Goal: Transaction & Acquisition: Book appointment/travel/reservation

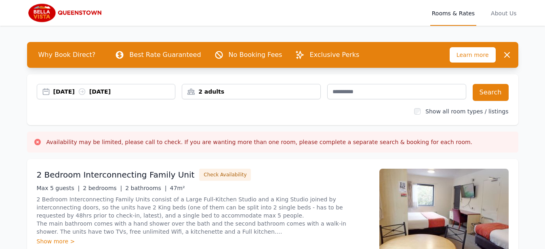
click at [65, 92] on div "[DATE] [DATE]" at bounding box center [114, 92] width 122 height 8
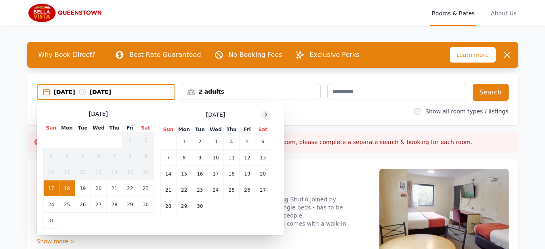
click at [265, 114] on icon at bounding box center [266, 114] width 6 height 6
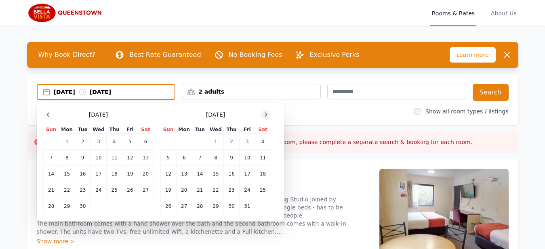
click at [265, 114] on icon at bounding box center [266, 114] width 6 height 6
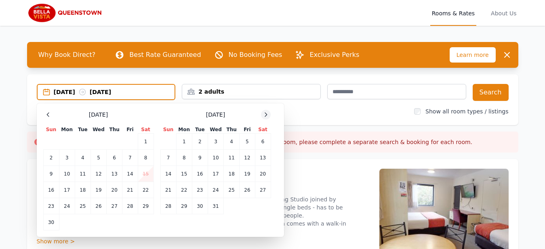
click at [265, 114] on icon at bounding box center [266, 114] width 6 height 6
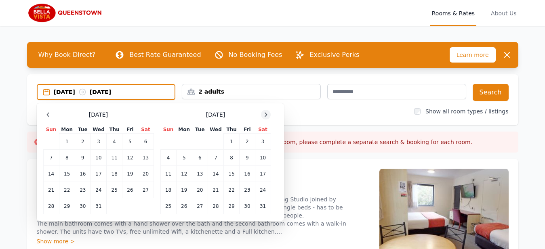
click at [265, 114] on icon at bounding box center [266, 114] width 6 height 6
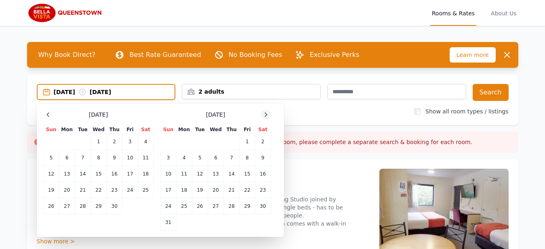
click at [265, 114] on icon at bounding box center [266, 114] width 6 height 6
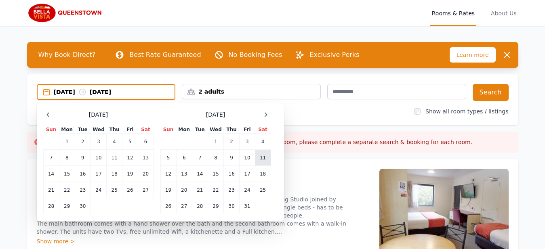
click at [263, 160] on td "11" at bounding box center [263, 158] width 16 height 16
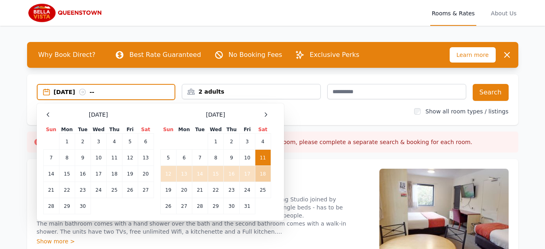
click at [263, 172] on td "18" at bounding box center [263, 174] width 16 height 16
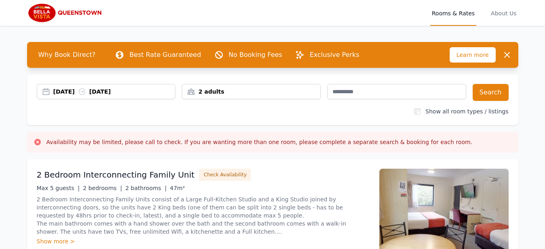
click at [265, 93] on div "2 adults" at bounding box center [251, 92] width 138 height 8
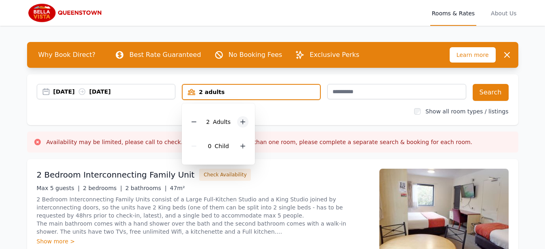
click at [243, 119] on icon at bounding box center [242, 122] width 6 height 6
click at [242, 145] on icon at bounding box center [243, 146] width 4 height 4
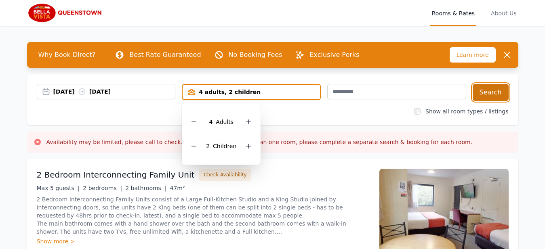
click at [495, 95] on button "Search" at bounding box center [491, 92] width 36 height 17
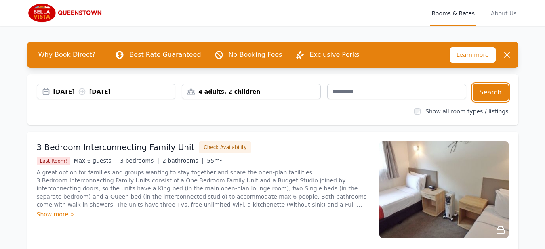
scroll to position [76, 0]
